Goal: Task Accomplishment & Management: Use online tool/utility

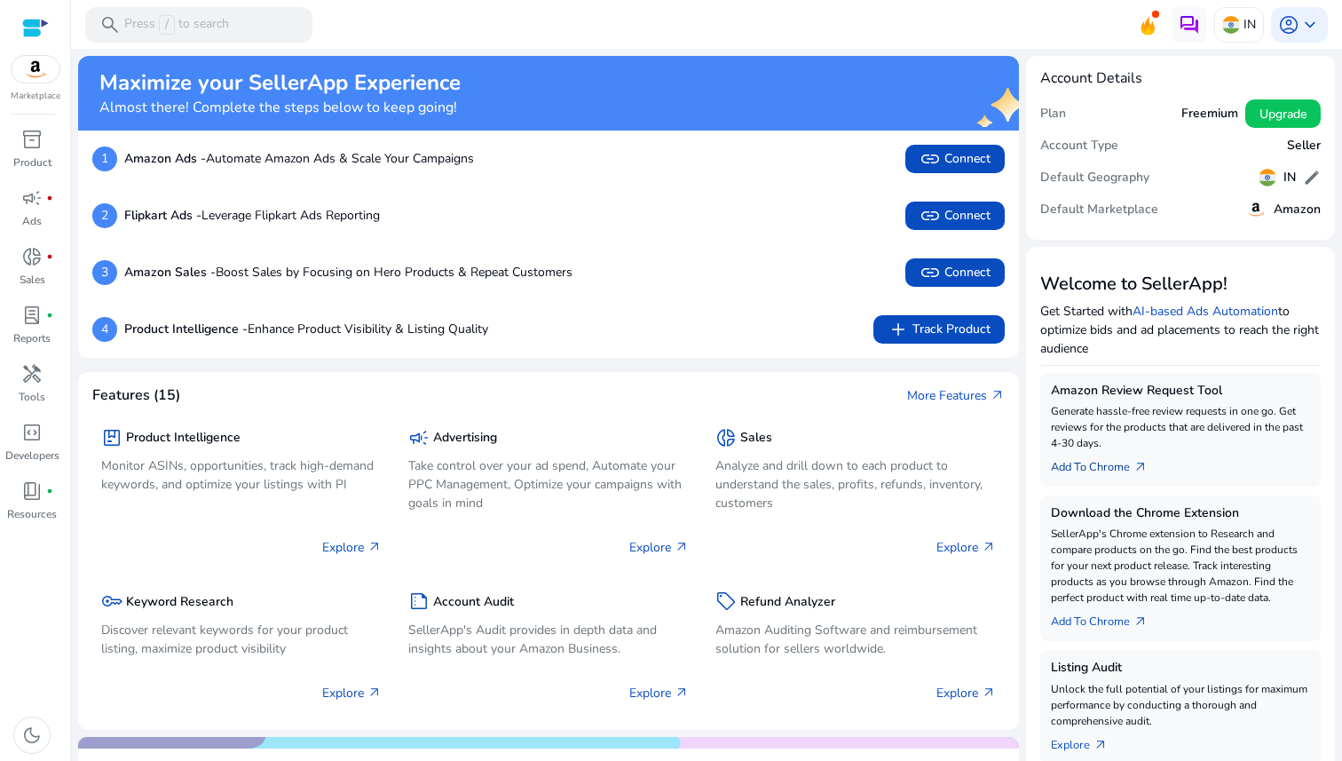
click at [1109, 468] on link "Add To Chrome arrow_outward" at bounding box center [1106, 463] width 111 height 25
click at [1139, 467] on span "arrow_outward" at bounding box center [1140, 467] width 14 height 14
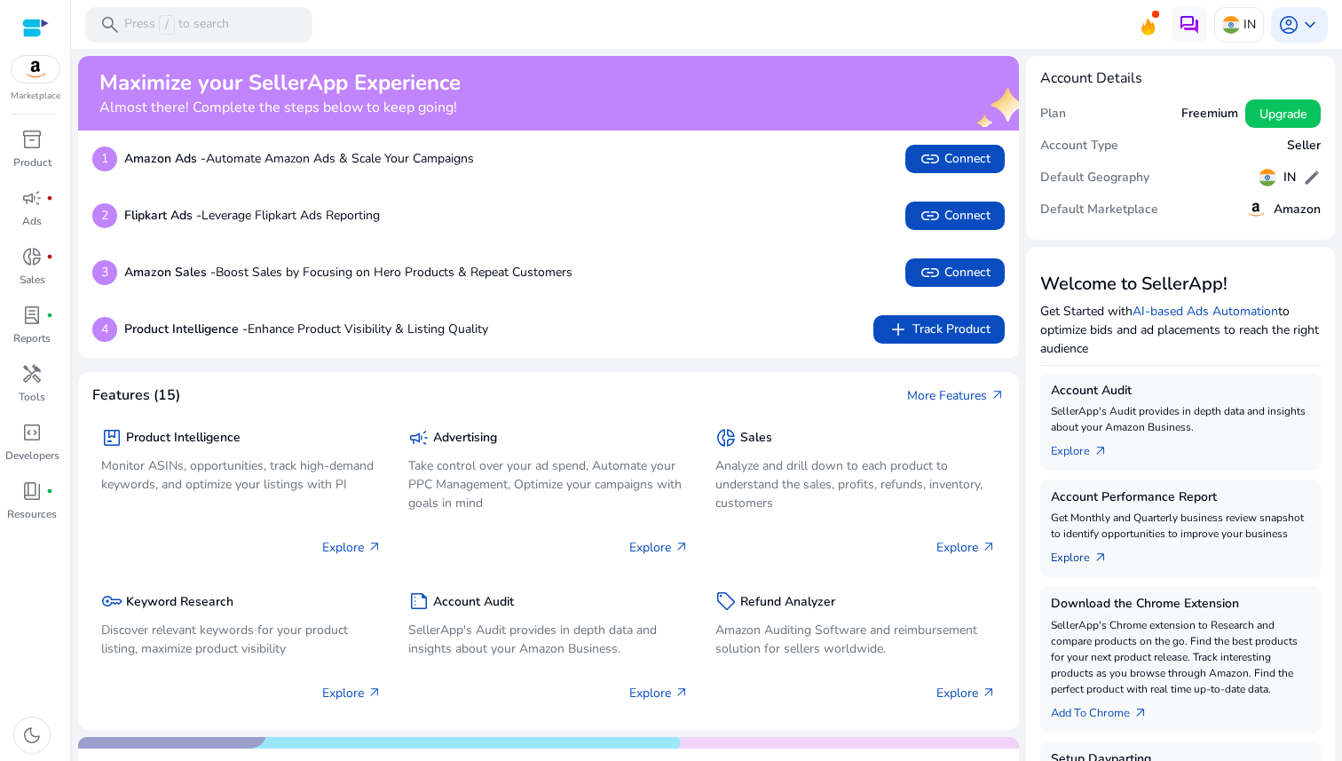
click at [1077, 558] on link "Explore arrow_outward" at bounding box center [1086, 553] width 71 height 25
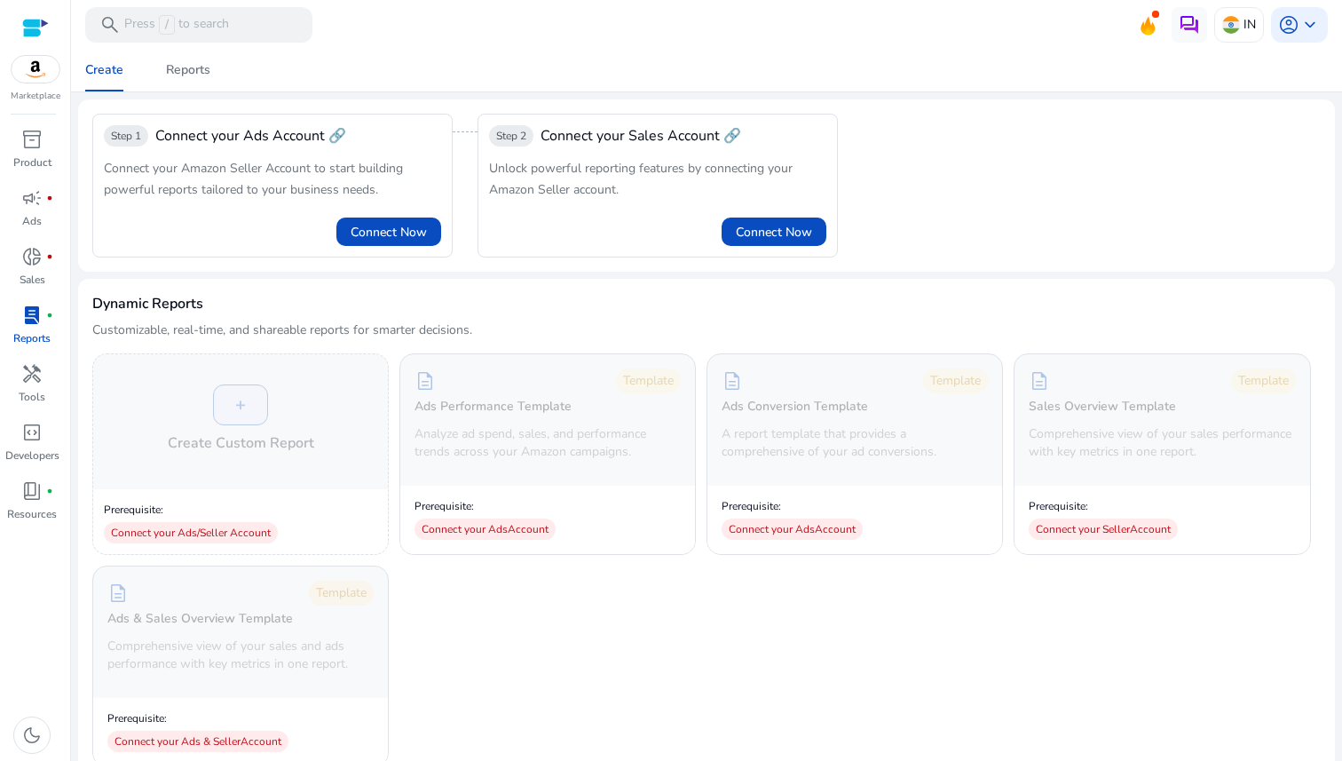
click at [599, 139] on span "Connect your Sales Account 🔗" at bounding box center [640, 135] width 201 height 21
click at [183, 79] on span "Reports" at bounding box center [188, 70] width 44 height 43
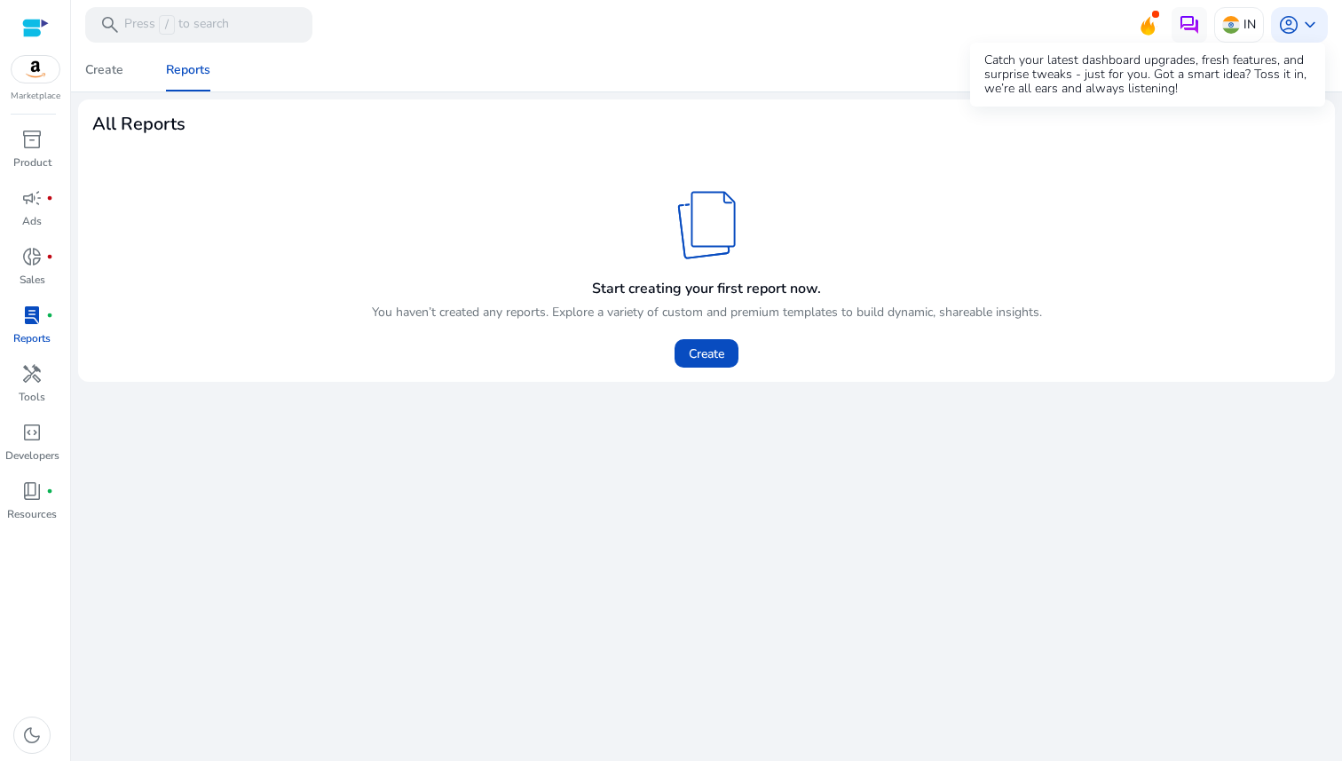
click at [1148, 22] on icon at bounding box center [1147, 25] width 14 height 19
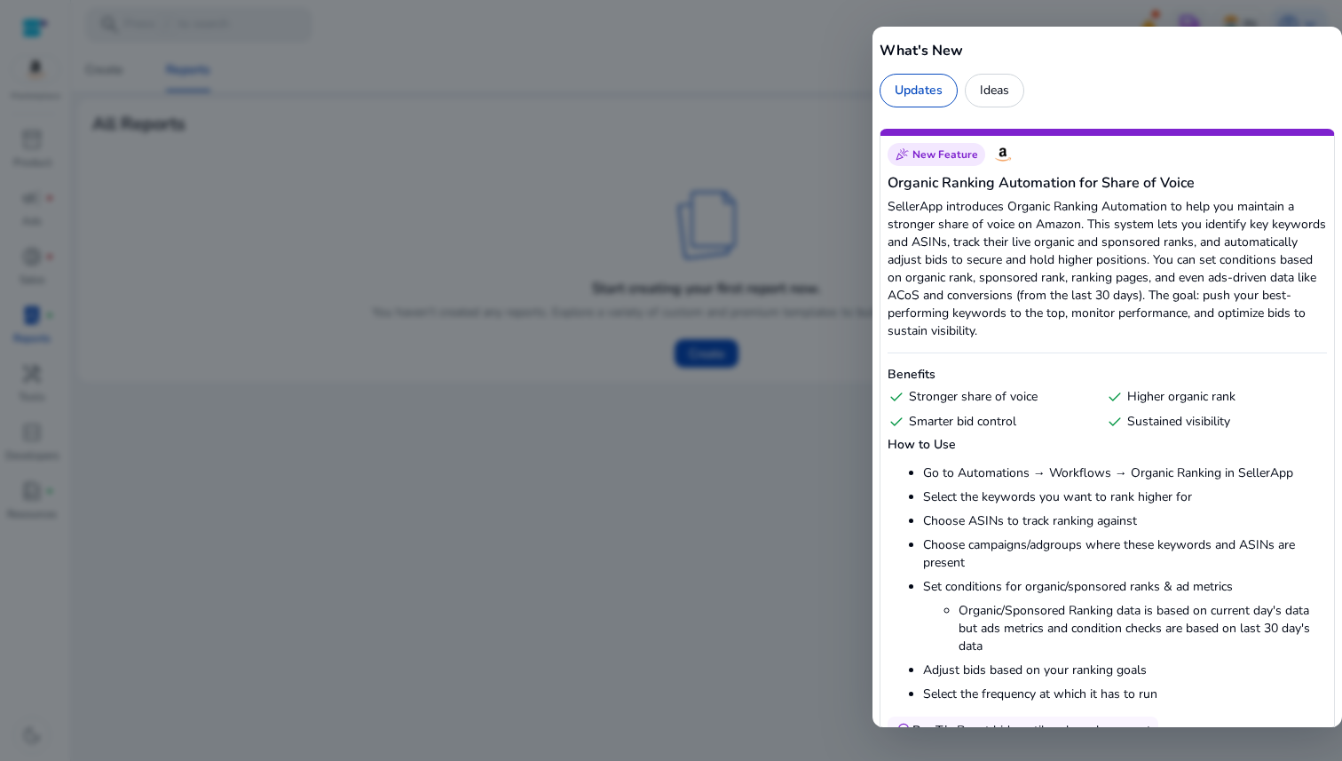
click at [793, 114] on div at bounding box center [671, 380] width 1342 height 761
